Goal: Submit feedback/report problem: Provide input to the site owners about the experience or issues

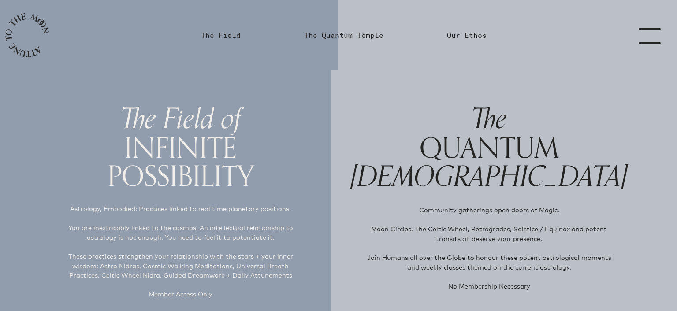
click at [662, 36] on link "menu" at bounding box center [655, 35] width 44 height 71
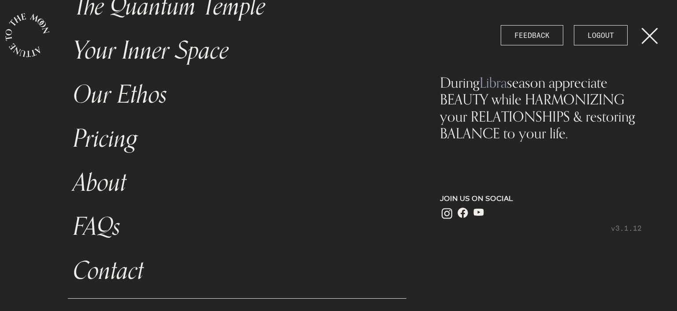
scroll to position [132, 0]
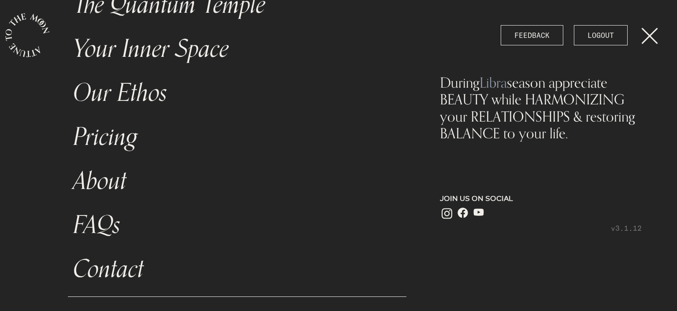
click at [105, 134] on link "Pricing" at bounding box center [237, 137] width 339 height 44
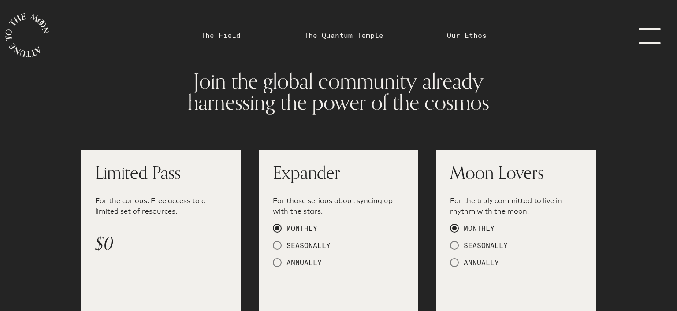
click at [661, 32] on link "menu" at bounding box center [655, 35] width 44 height 71
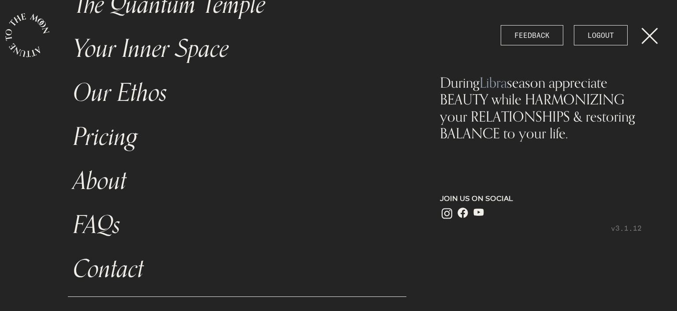
scroll to position [132, 0]
click at [646, 32] on link "menu" at bounding box center [655, 35] width 44 height 71
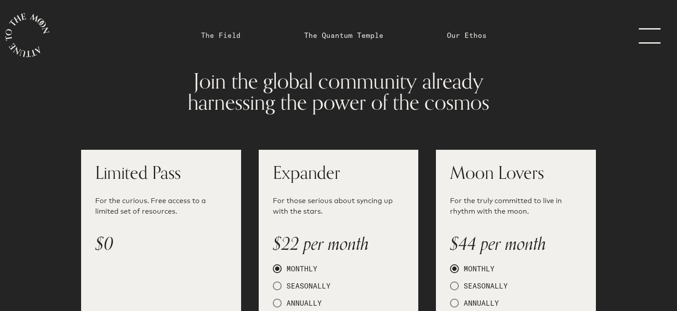
click at [220, 37] on link "The Field" at bounding box center [221, 35] width 40 height 11
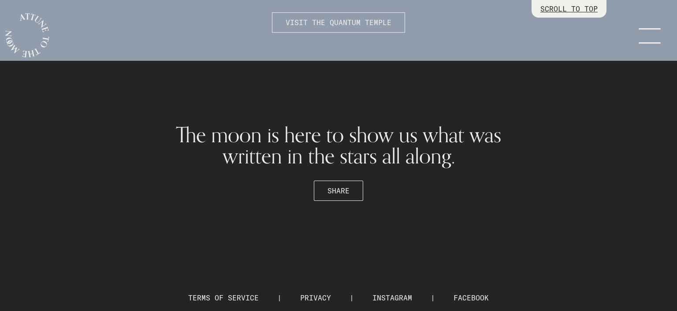
scroll to position [2487, 0]
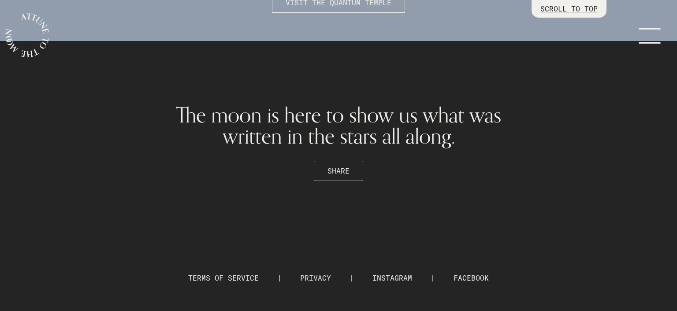
click at [307, 281] on link "PRIVACY" at bounding box center [315, 278] width 31 height 9
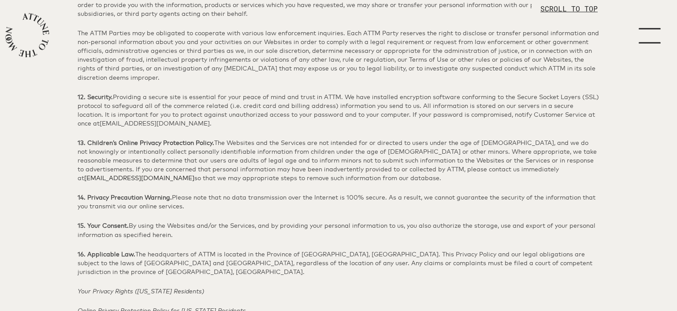
scroll to position [4470, 0]
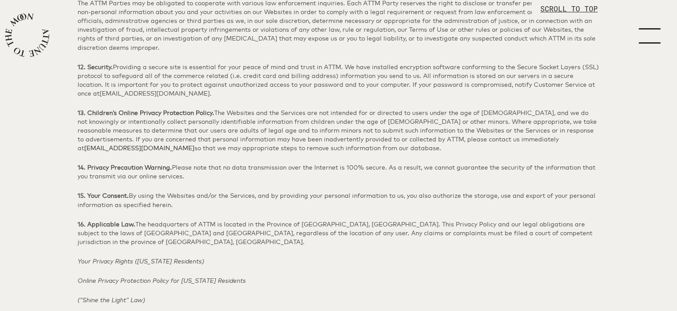
click at [541, 7] on p "SCROLL TO TOP" at bounding box center [569, 9] width 57 height 11
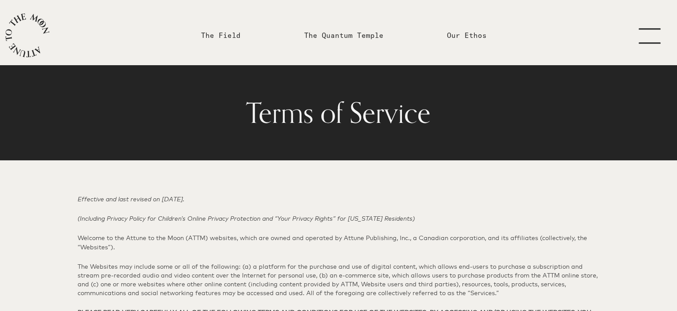
scroll to position [0, 0]
click at [647, 33] on link "menu" at bounding box center [655, 35] width 44 height 71
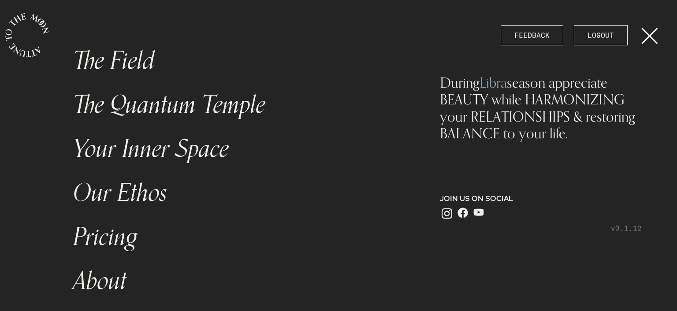
scroll to position [57, 0]
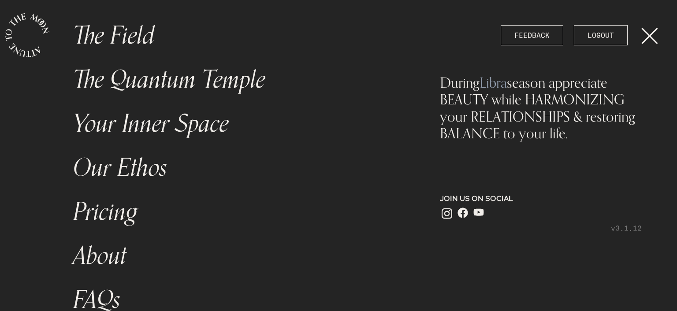
click at [132, 169] on link "Our Ethos" at bounding box center [237, 168] width 339 height 44
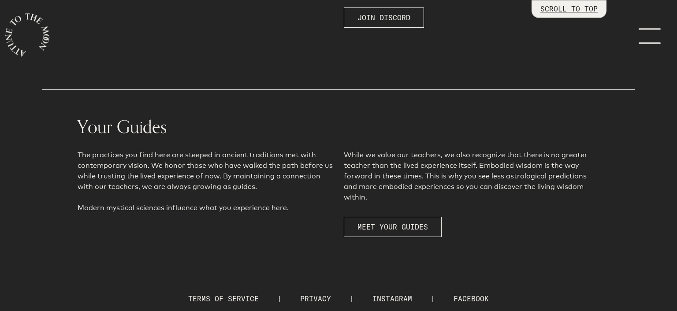
scroll to position [1811, 0]
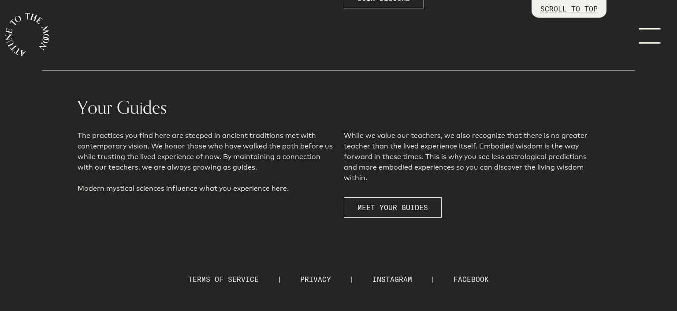
click at [239, 275] on link "TERMS OF SERVICE" at bounding box center [223, 279] width 71 height 9
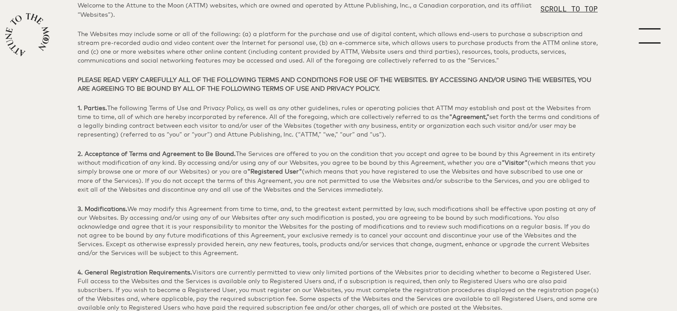
click at [573, 13] on p "SCROLL TO TOP" at bounding box center [569, 9] width 57 height 11
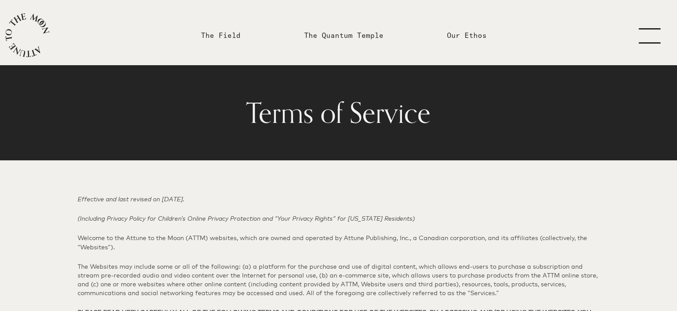
click at [656, 37] on link "menu" at bounding box center [655, 35] width 44 height 71
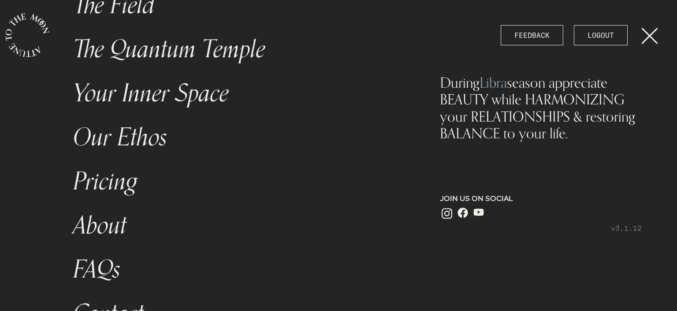
scroll to position [114, 0]
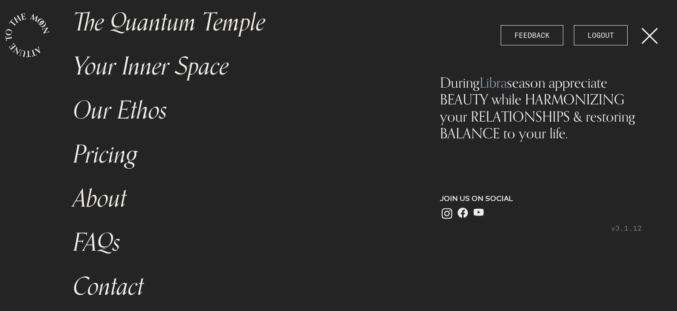
click at [100, 239] on link "FAQs" at bounding box center [237, 243] width 339 height 44
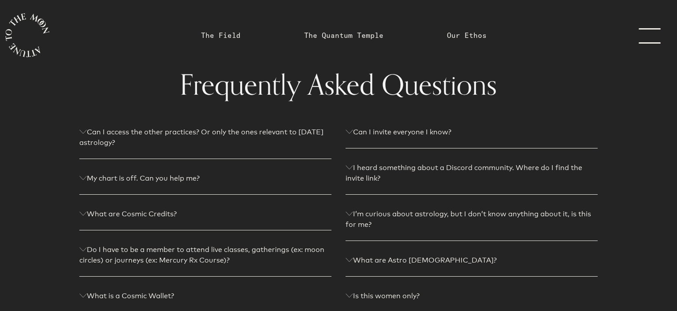
click at [655, 36] on link "menu" at bounding box center [655, 35] width 44 height 71
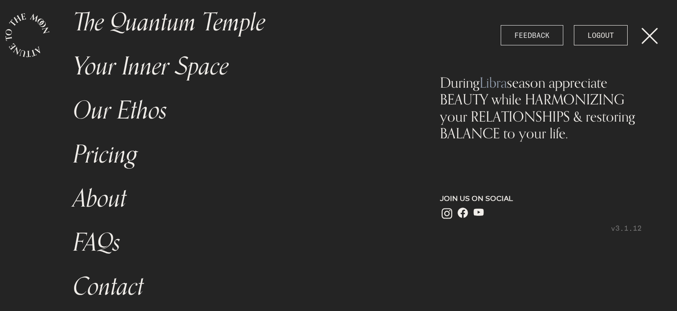
click at [525, 33] on span "FEEDBACK" at bounding box center [532, 35] width 35 height 11
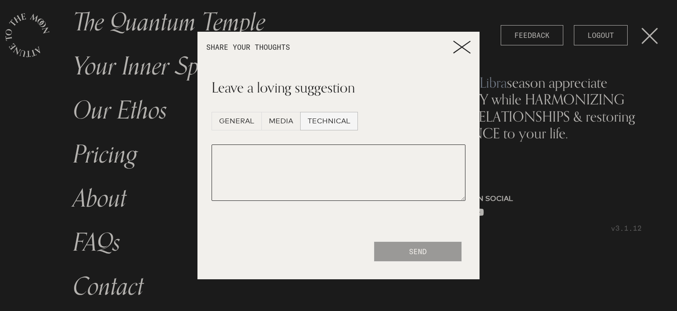
click at [343, 120] on span "TECHNICAL" at bounding box center [329, 121] width 43 height 11
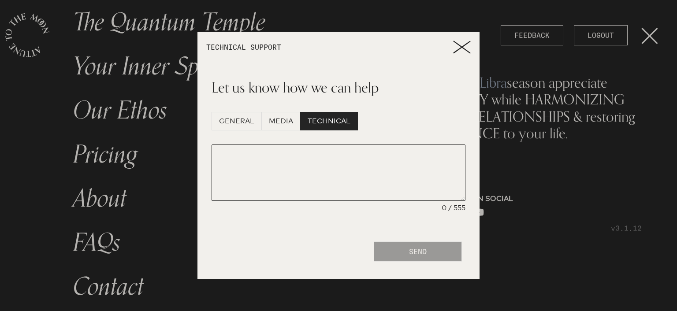
click at [291, 152] on textarea at bounding box center [339, 173] width 254 height 56
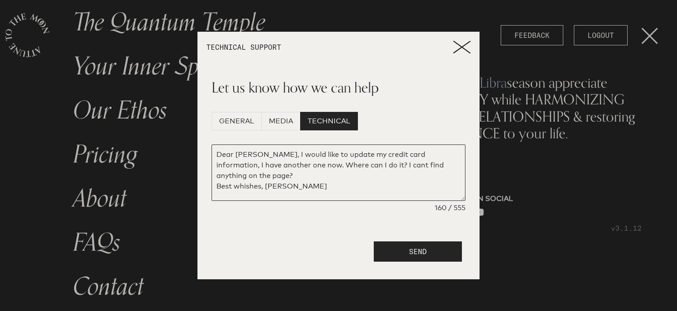
type textarea "Dear Jana, I would like to update my credit card information, I have another on…"
click at [430, 254] on button "SEND" at bounding box center [418, 252] width 88 height 20
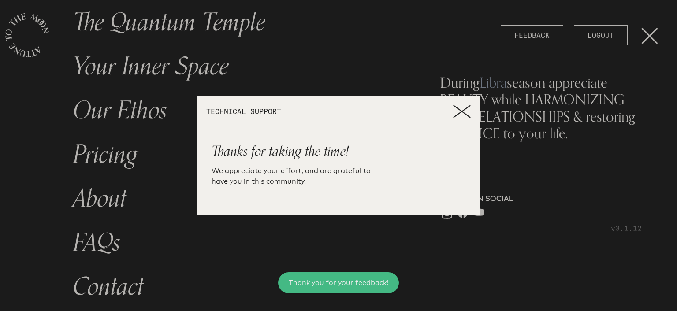
click at [122, 71] on div at bounding box center [338, 155] width 677 height 311
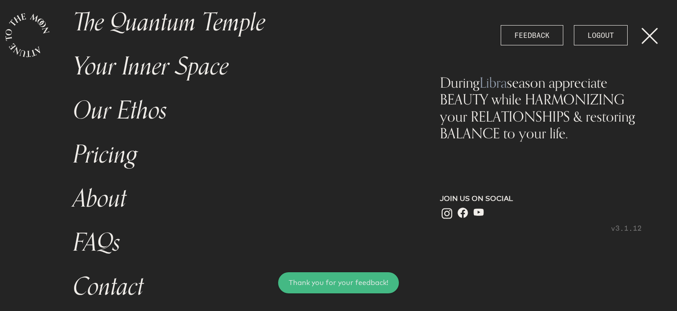
click at [124, 70] on link "Your Inner Space" at bounding box center [237, 67] width 339 height 44
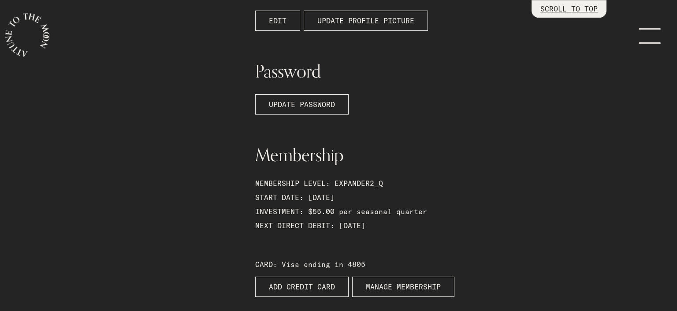
scroll to position [326, 0]
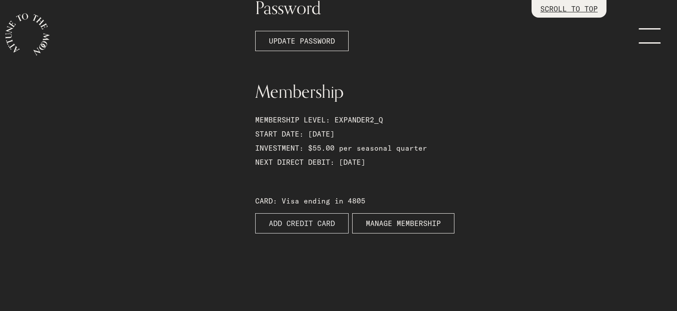
click at [279, 215] on button "ADD CREDIT CARD" at bounding box center [301, 223] width 93 height 20
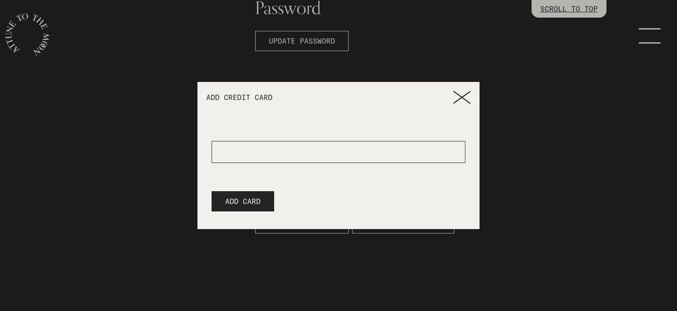
click at [457, 96] on icon at bounding box center [462, 97] width 18 height 13
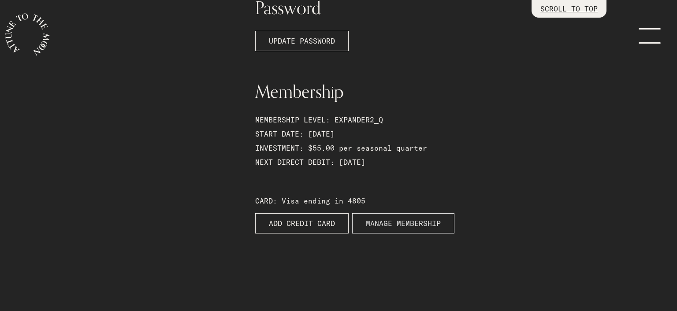
click at [405, 227] on span "MANAGE MEMBERSHIP" at bounding box center [403, 223] width 75 height 11
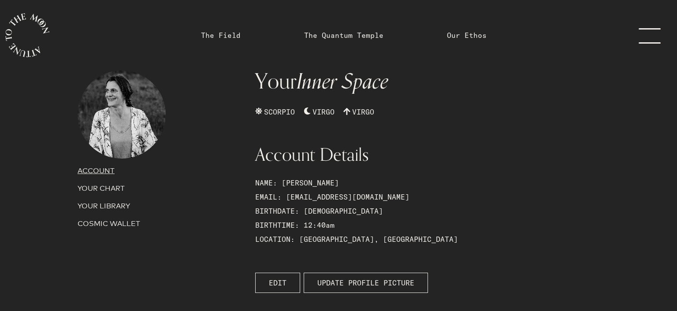
click at [33, 34] on icon "main navigation" at bounding box center [27, 35] width 44 height 44
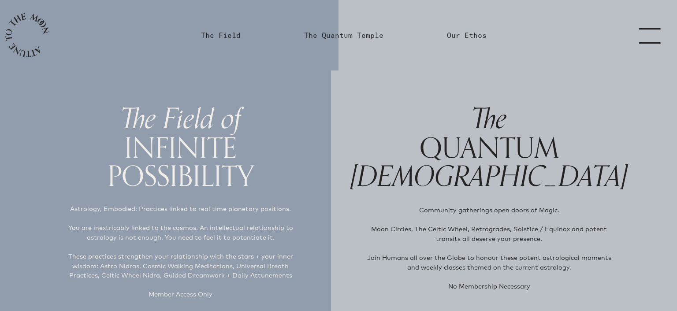
click at [635, 31] on link "menu" at bounding box center [655, 35] width 44 height 71
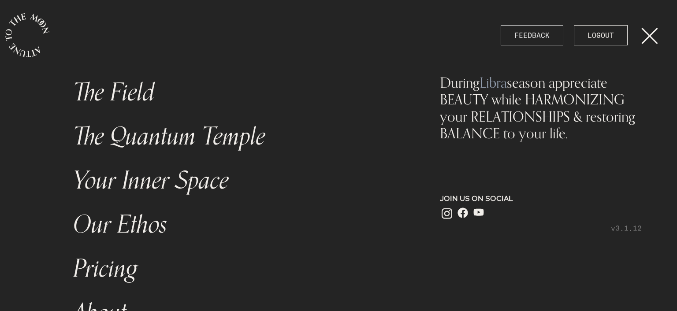
click at [545, 39] on span "FEEDBACK" at bounding box center [532, 35] width 35 height 11
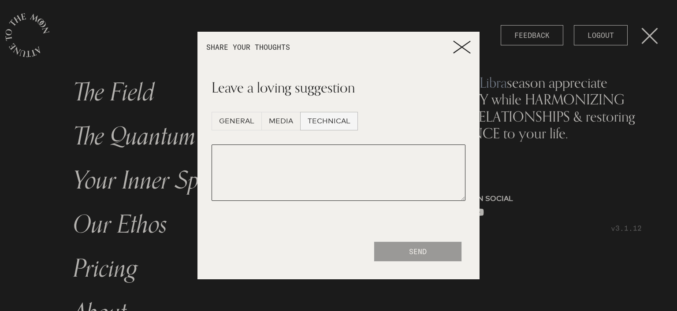
click at [345, 120] on span "TECHNICAL" at bounding box center [329, 121] width 43 height 11
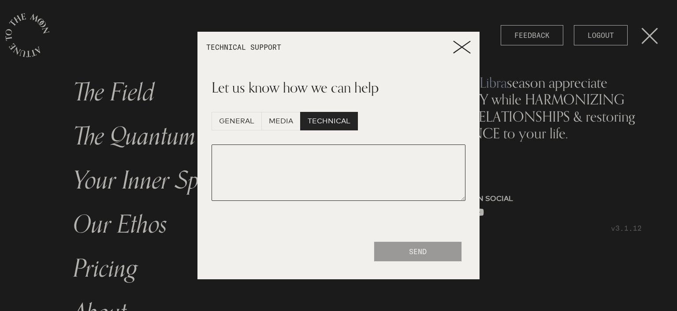
drag, startPoint x: 295, startPoint y: 165, endPoint x: 312, endPoint y: 165, distance: 17.6
click at [312, 165] on textarea at bounding box center [339, 173] width 254 height 56
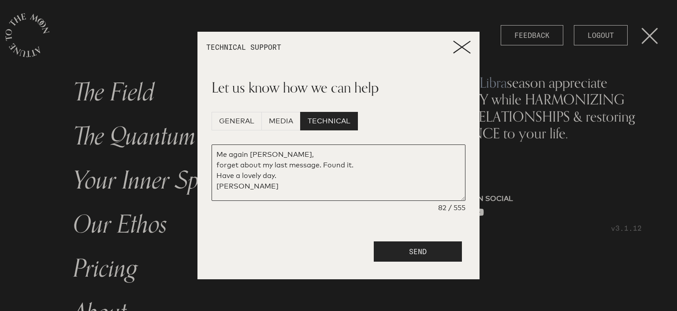
type textarea "Me again [PERSON_NAME], forget about my last message. Found it. Have a lovely d…"
click at [408, 248] on button "SEND" at bounding box center [418, 252] width 88 height 20
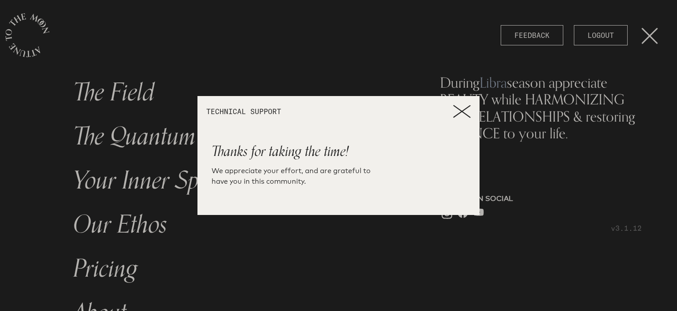
click at [467, 112] on icon at bounding box center [462, 111] width 18 height 13
